Goal: Task Accomplishment & Management: Manage account settings

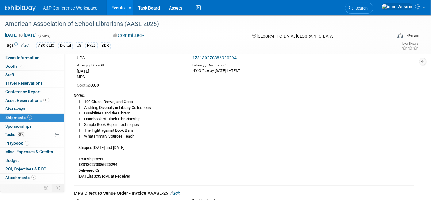
scroll to position [9, 0]
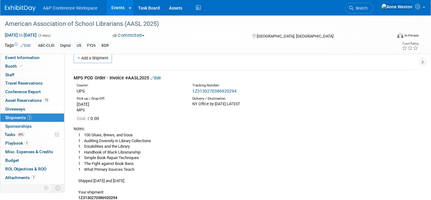
click at [158, 76] on link "Edit" at bounding box center [156, 78] width 10 height 5
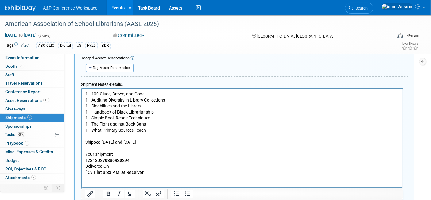
scroll to position [213, 0]
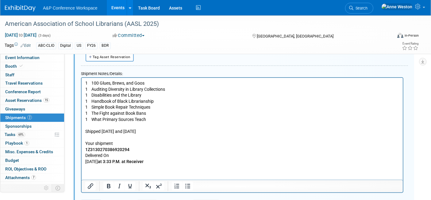
drag, startPoint x: 189, startPoint y: 160, endPoint x: 196, endPoint y: 160, distance: 7.4
click at [189, 160] on p "1 100 Glues, Brews, and Goos 1 Auditing Diversity in Library Collections 1 Disa…" at bounding box center [242, 122] width 314 height 84
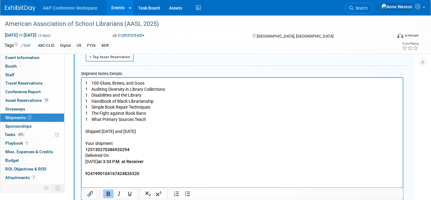
click at [145, 172] on p "9241990104167424826320" at bounding box center [242, 173] width 314 height 6
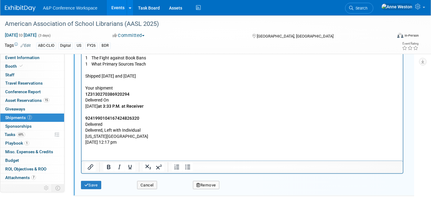
scroll to position [258, 0]
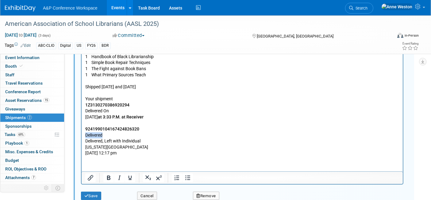
drag, startPoint x: 112, startPoint y: 134, endPoint x: 85, endPoint y: 133, distance: 27.4
click at [85, 133] on p "Delivered" at bounding box center [242, 135] width 314 height 6
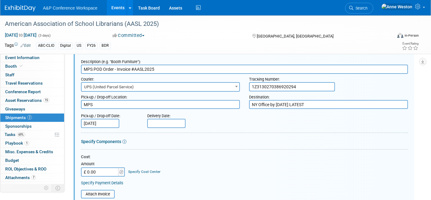
scroll to position [19, 0]
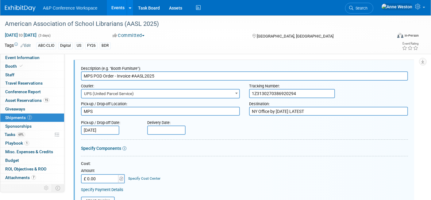
click at [154, 126] on input "text" at bounding box center [166, 129] width 38 height 9
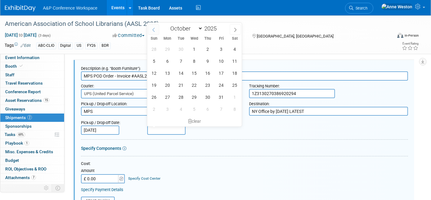
click at [154, 31] on span at bounding box center [153, 29] width 11 height 10
select select "8"
click at [194, 63] on span "10" at bounding box center [195, 61] width 12 height 12
type input "Sep 10, 2025"
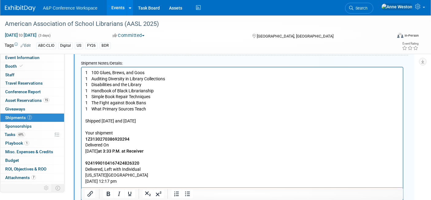
scroll to position [292, 0]
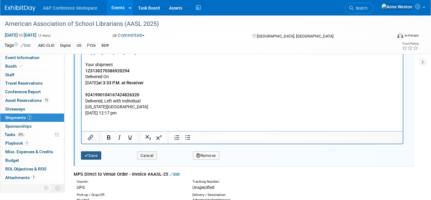
click at [91, 154] on button "Save" at bounding box center [91, 155] width 20 height 9
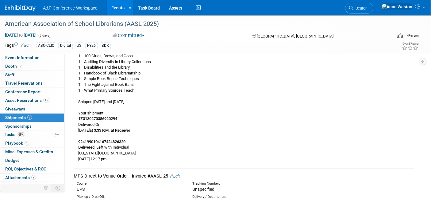
scroll to position [77, 0]
